Goal: Transaction & Acquisition: Subscribe to service/newsletter

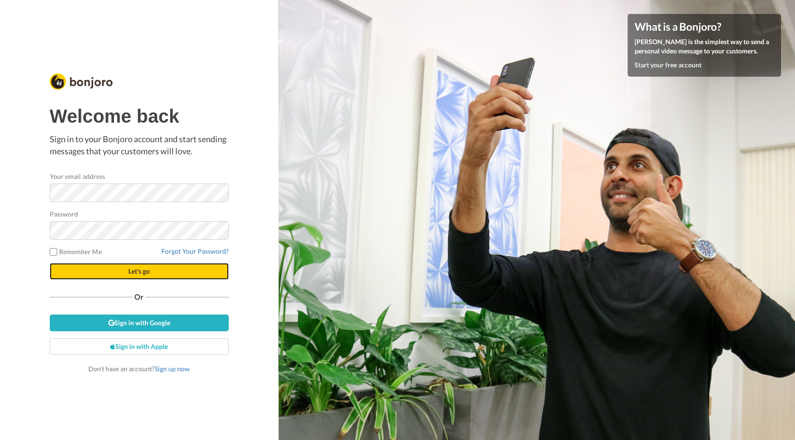
click at [137, 273] on span "Let's go" at bounding box center [138, 271] width 21 height 8
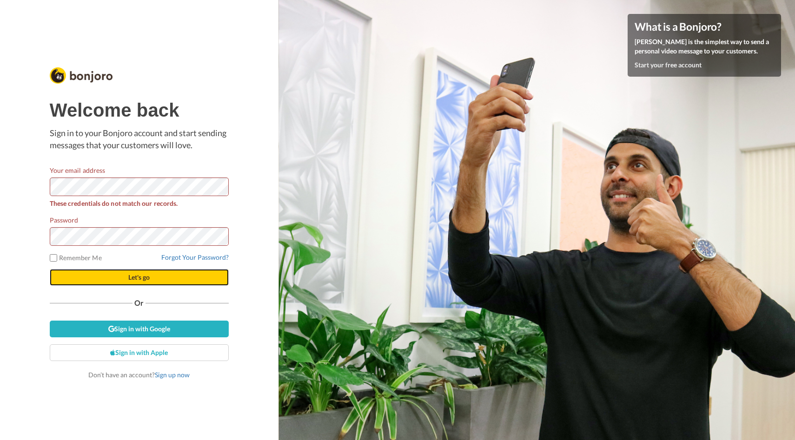
click at [139, 276] on span "Let's go" at bounding box center [138, 277] width 21 height 8
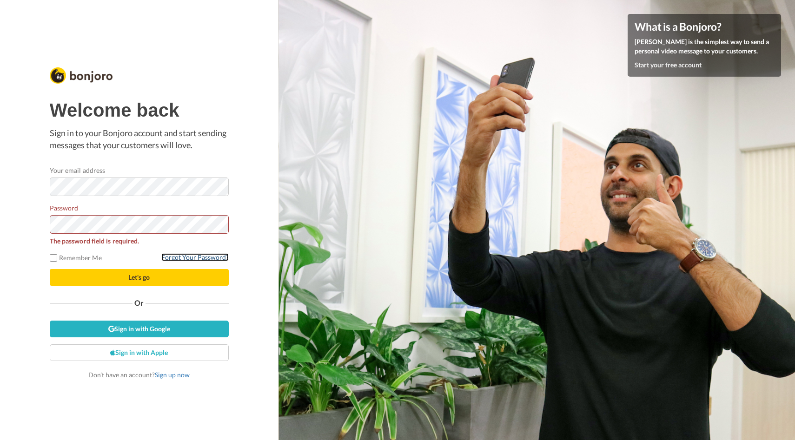
click at [179, 255] on link "Forgot Your Password?" at bounding box center [194, 257] width 67 height 8
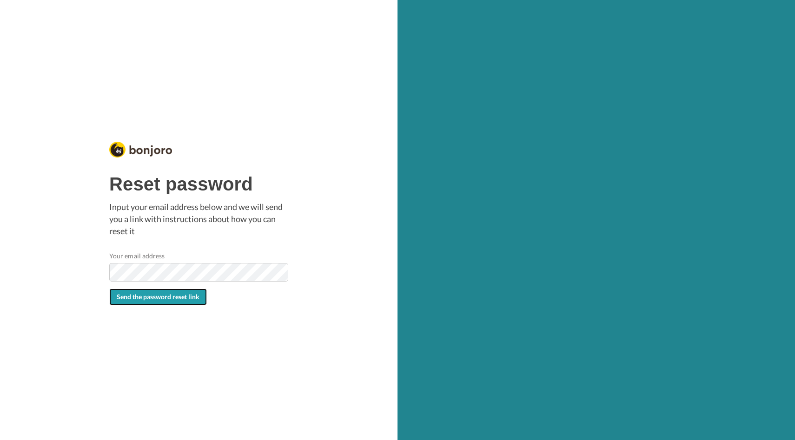
click at [162, 298] on span "Send the password reset link" at bounding box center [158, 297] width 83 height 8
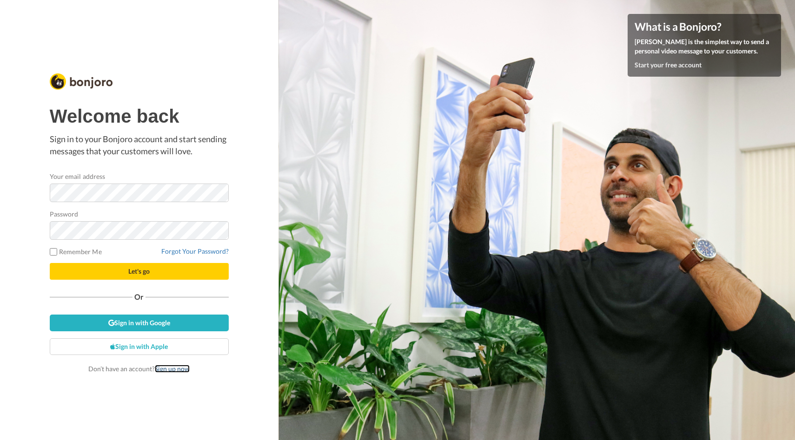
click at [167, 369] on link "Sign up now" at bounding box center [172, 369] width 35 height 8
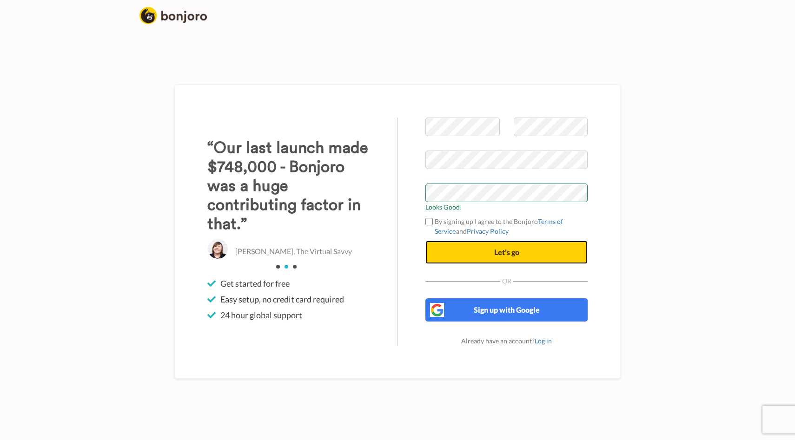
click at [500, 253] on span "Let's go" at bounding box center [506, 252] width 25 height 9
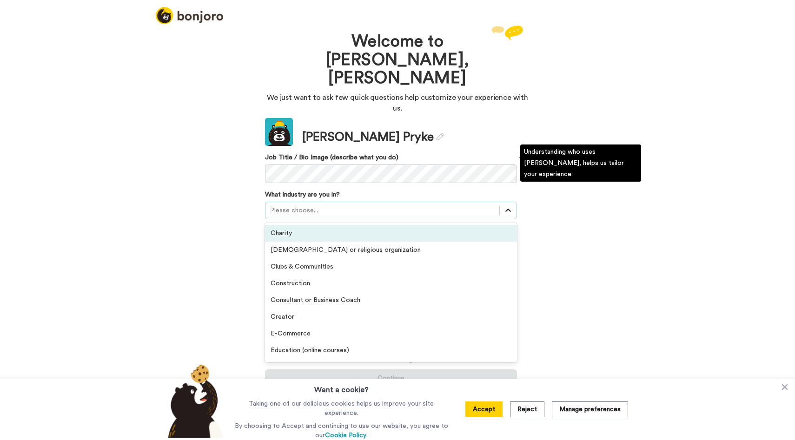
click at [507, 209] on icon at bounding box center [509, 210] width 6 height 3
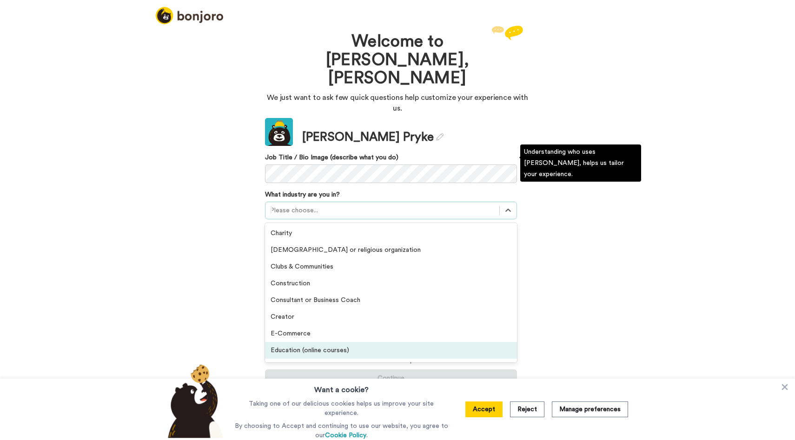
click at [422, 342] on div "Education (online courses)" at bounding box center [391, 350] width 252 height 17
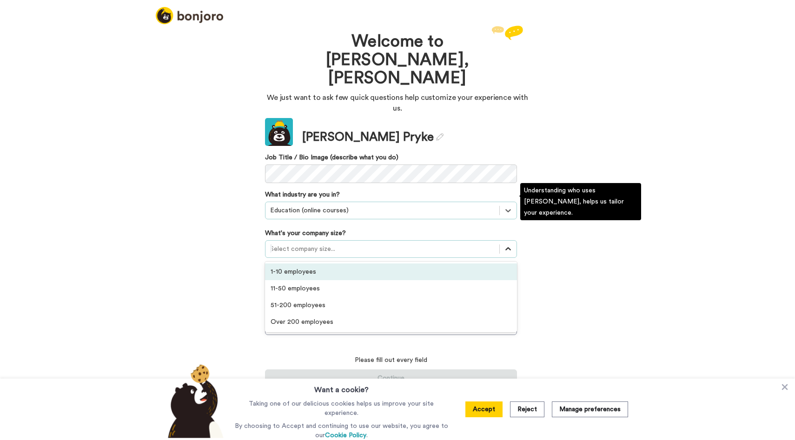
click at [508, 245] on icon at bounding box center [508, 249] width 9 height 9
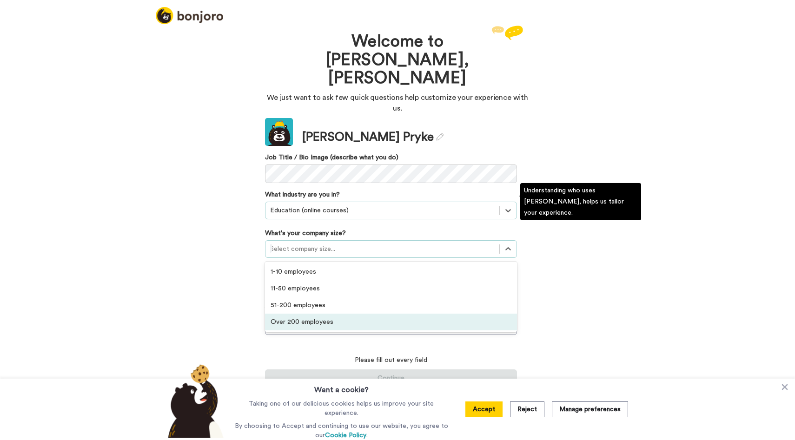
click at [437, 314] on div "Over 200 employees" at bounding box center [391, 322] width 252 height 17
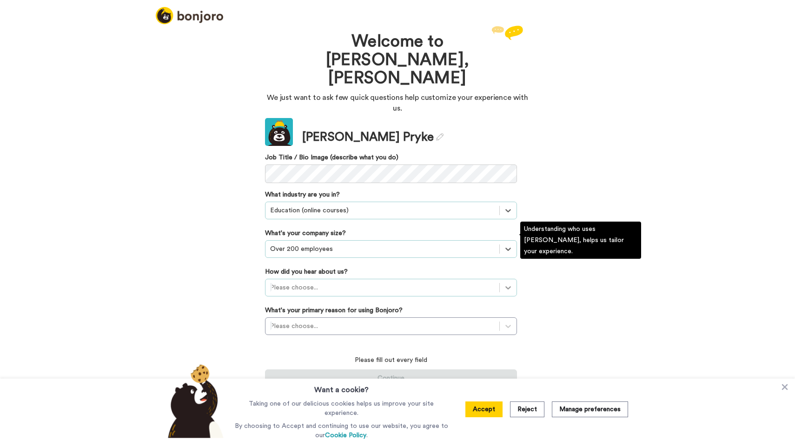
click at [507, 283] on icon at bounding box center [508, 287] width 9 height 9
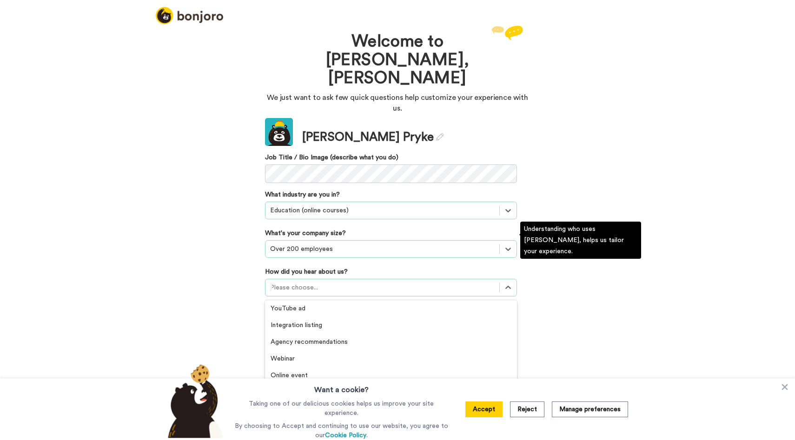
scroll to position [186, 0]
click at [315, 384] on div "Invited by a colleague" at bounding box center [391, 392] width 252 height 17
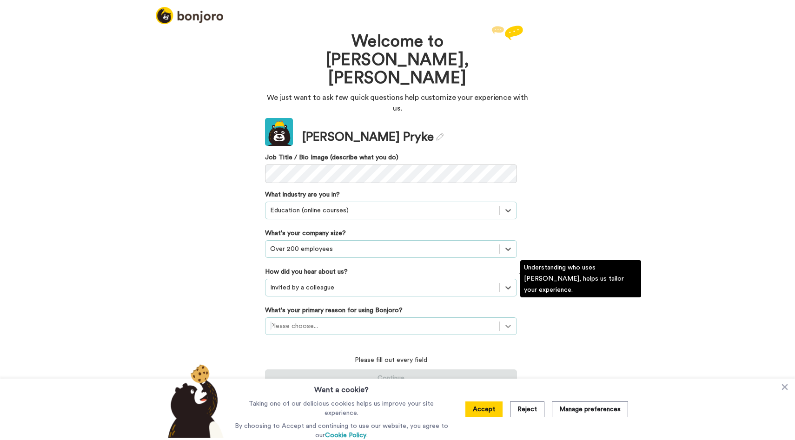
click at [508, 318] on div at bounding box center [508, 326] width 17 height 17
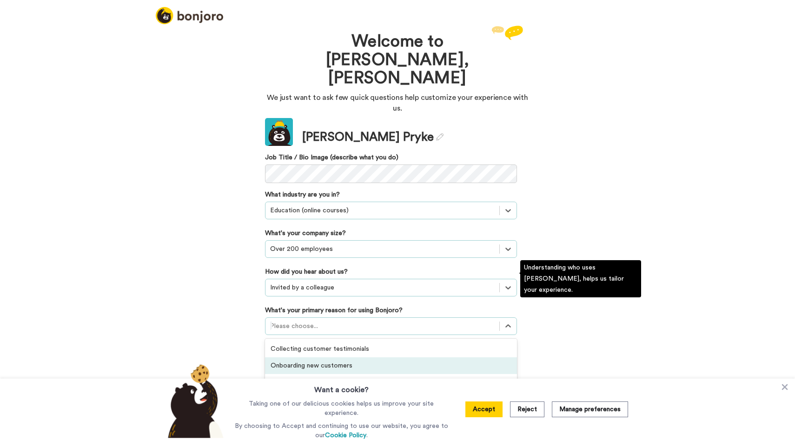
click at [375, 358] on div "Onboarding new customers" at bounding box center [391, 366] width 252 height 17
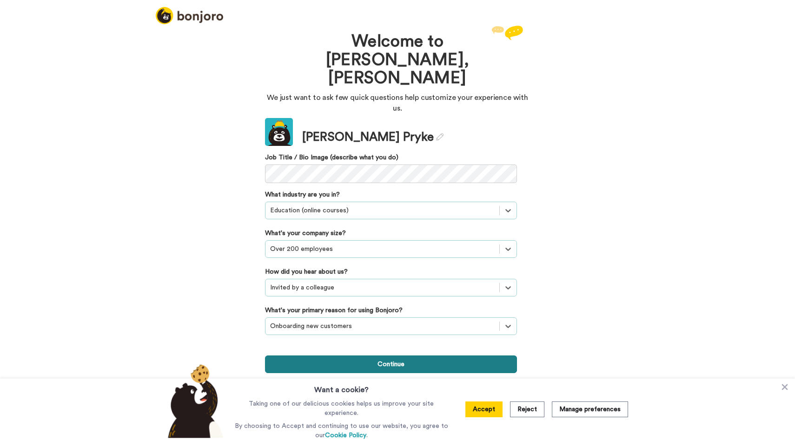
click at [388, 356] on button "Continue" at bounding box center [391, 365] width 252 height 18
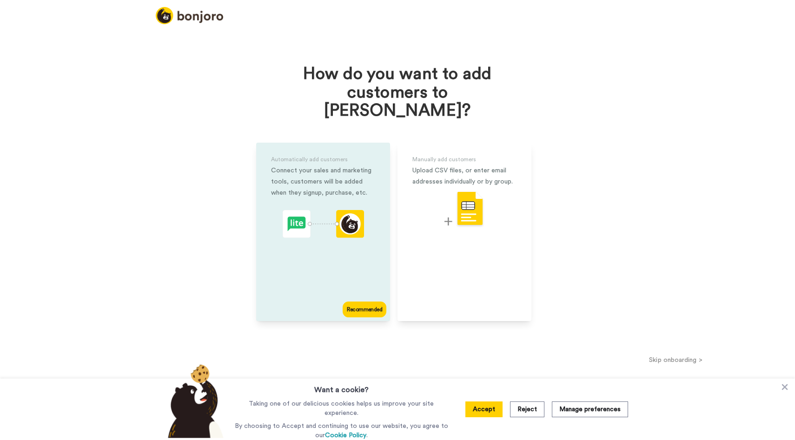
click at [358, 246] on div "Automatically add customers Connect your sales and marketing tools, customers w…" at bounding box center [323, 232] width 134 height 179
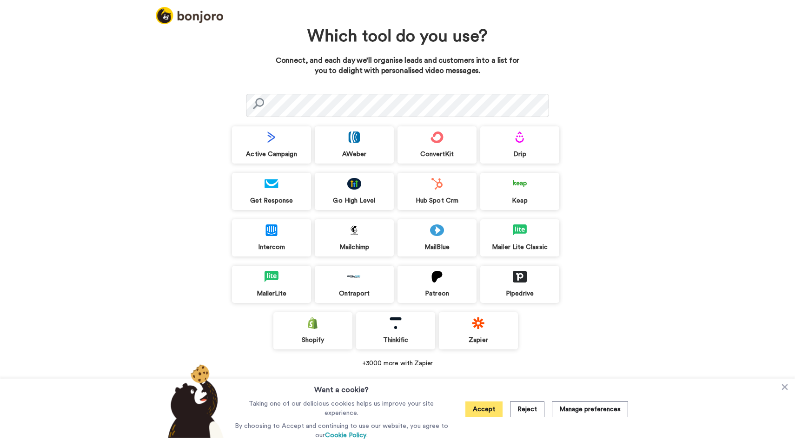
click at [493, 414] on button "Accept" at bounding box center [484, 410] width 37 height 16
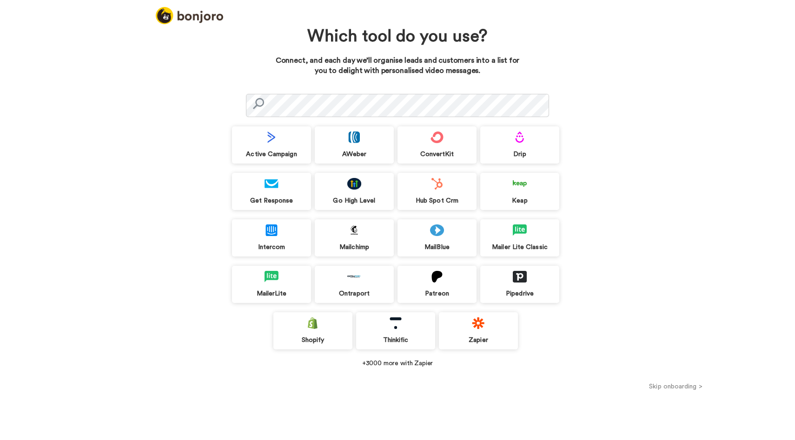
click at [435, 278] on img at bounding box center [437, 277] width 14 height 12
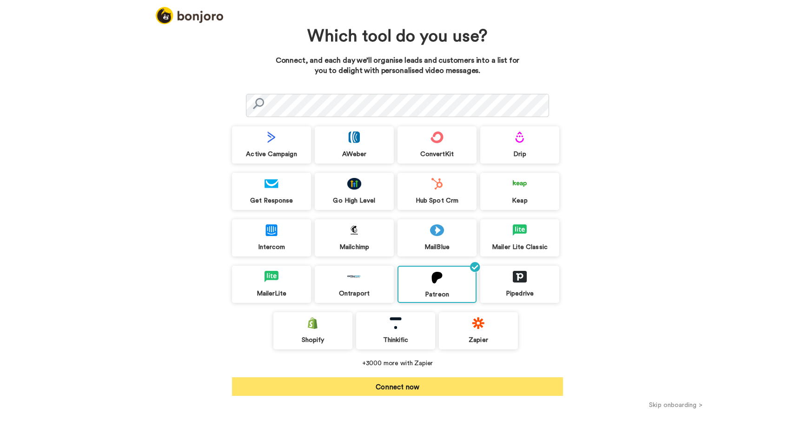
click at [397, 385] on button "Connect now" at bounding box center [397, 387] width 331 height 19
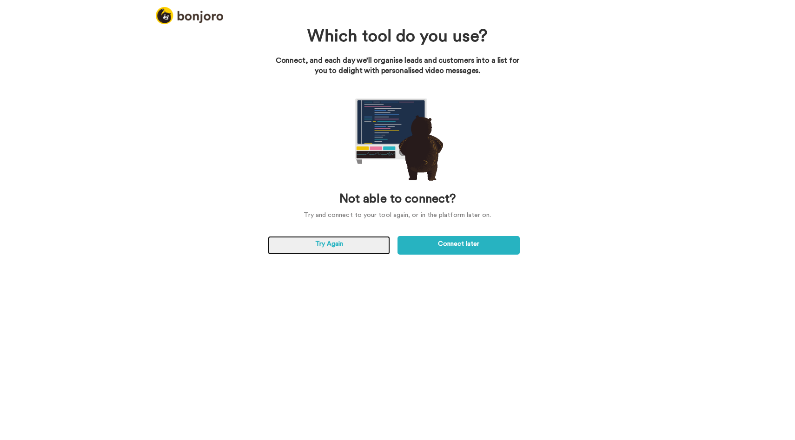
click at [332, 244] on link "Try Again" at bounding box center [329, 245] width 122 height 19
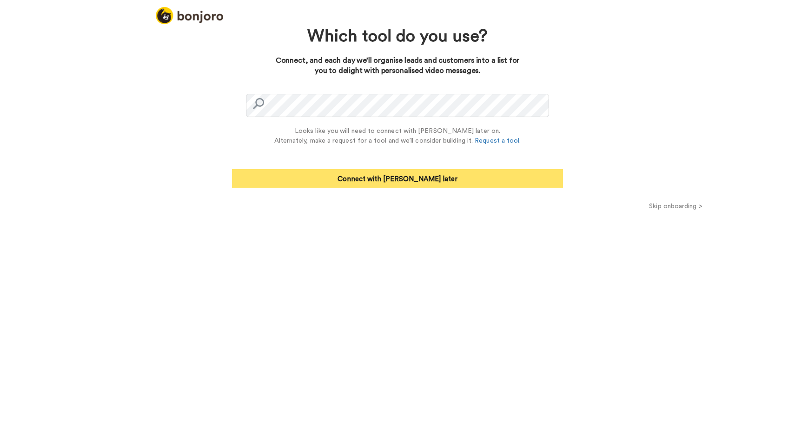
click at [380, 179] on button "Connect with Zapier later" at bounding box center [397, 178] width 331 height 19
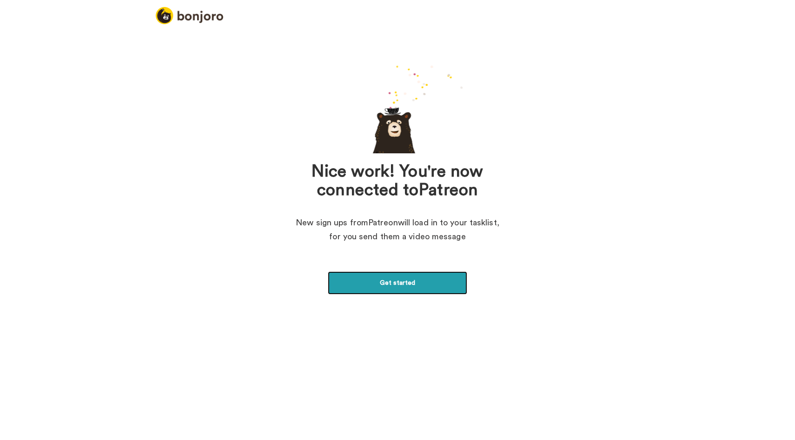
click at [387, 281] on link "Get started" at bounding box center [398, 283] width 140 height 23
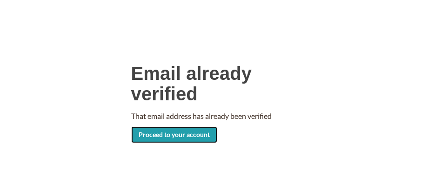
click at [177, 133] on link "Proceed to your account" at bounding box center [174, 135] width 86 height 17
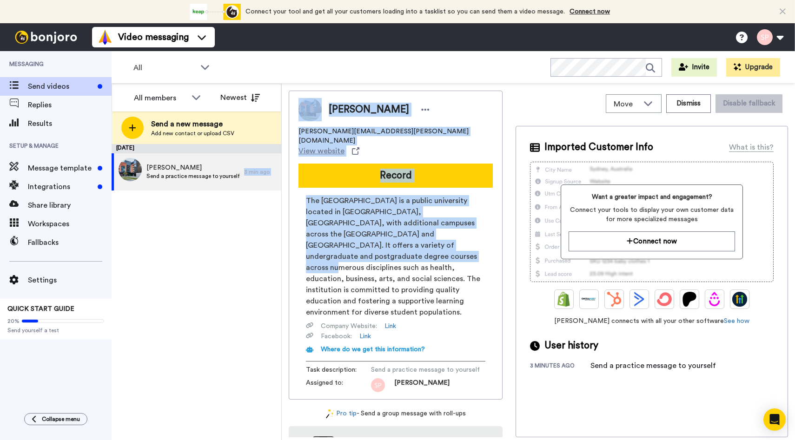
drag, startPoint x: 293, startPoint y: 243, endPoint x: 255, endPoint y: 236, distance: 39.1
click at [255, 183] on div "All members Newest Send a new message Add new contact or upload CSV [DATE] [PER…" at bounding box center [454, 262] width 684 height 357
click at [186, 183] on div "August 11 Sam Pryke Send a practice message to yourself 3 min ago" at bounding box center [197, 292] width 170 height 296
